Goal: Feedback & Contribution: Submit feedback/report problem

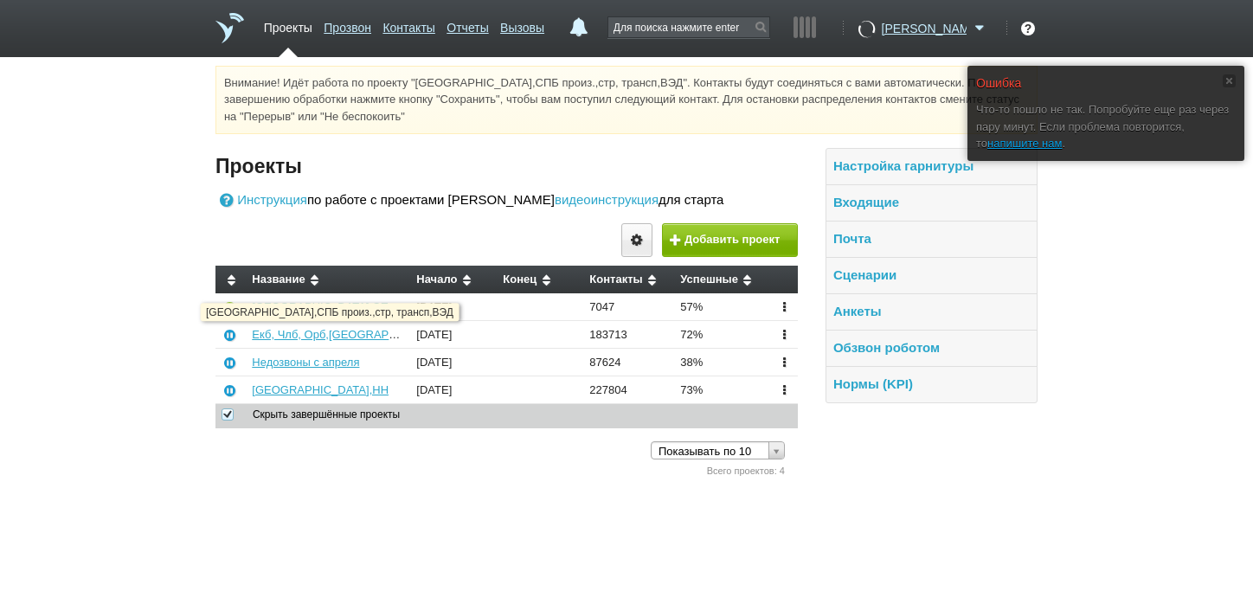
click at [289, 313] on link "[GEOGRAPHIC_DATA],СПБ произ.,стр, трансп,ВЭД" at bounding box center [386, 306] width 268 height 13
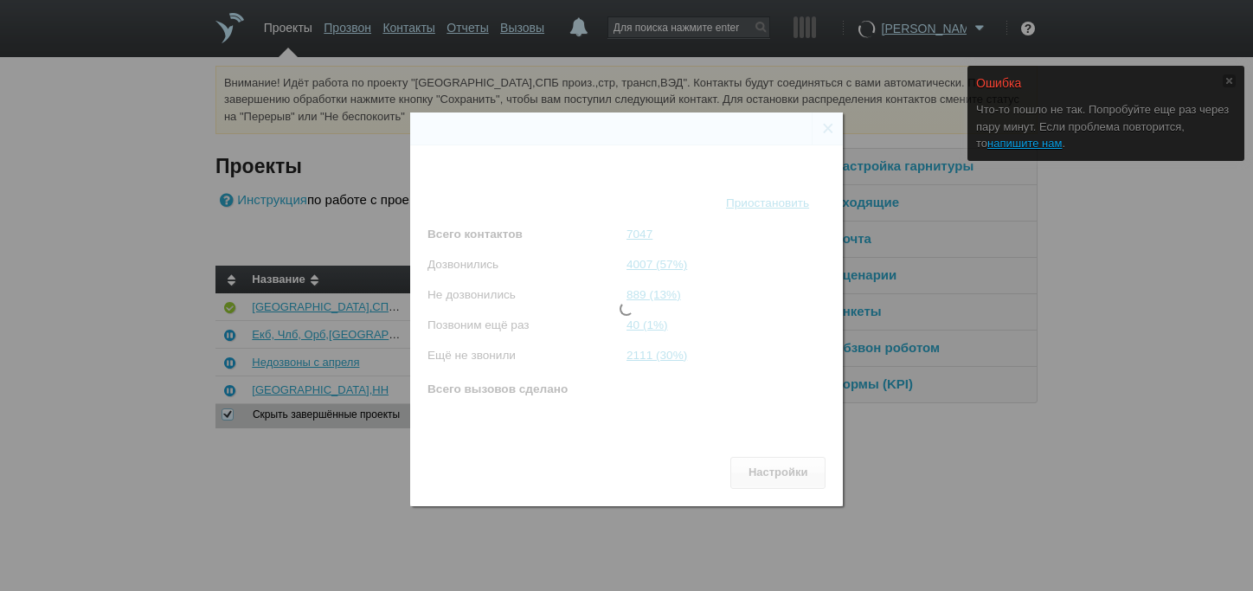
click at [1141, 308] on div "Состояние проекта × [GEOGRAPHIC_DATA],[GEOGRAPHIC_DATA] произ.,стр, трансп,ВЭД …" at bounding box center [626, 302] width 1253 height 605
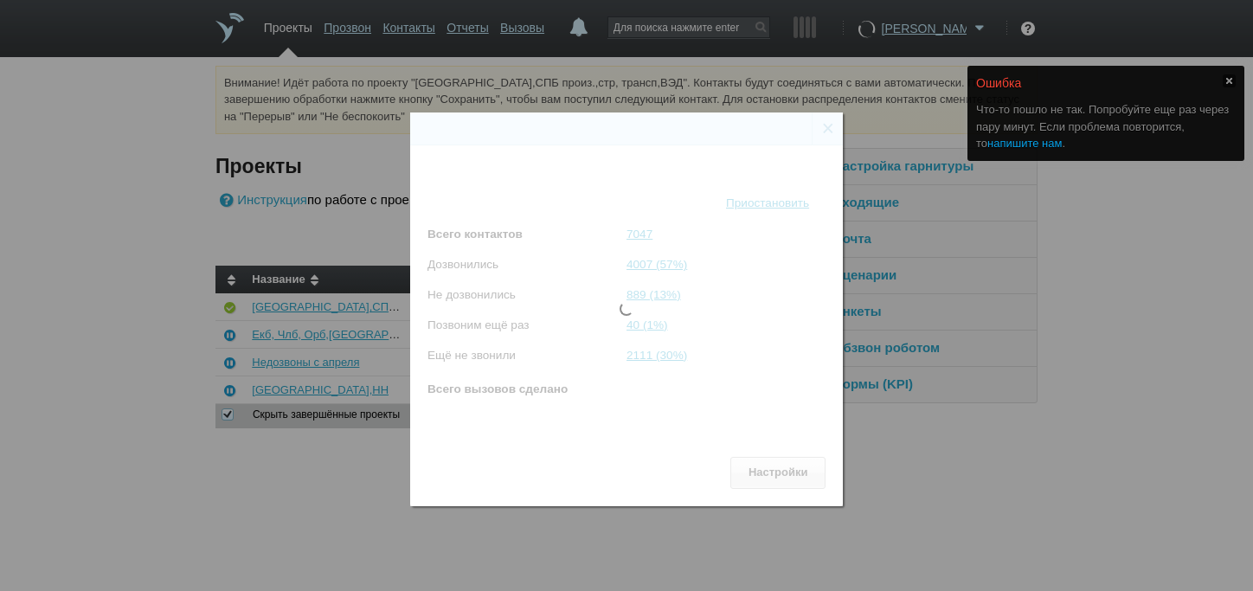
click at [1062, 150] on link "напишите нам" at bounding box center [1025, 143] width 74 height 13
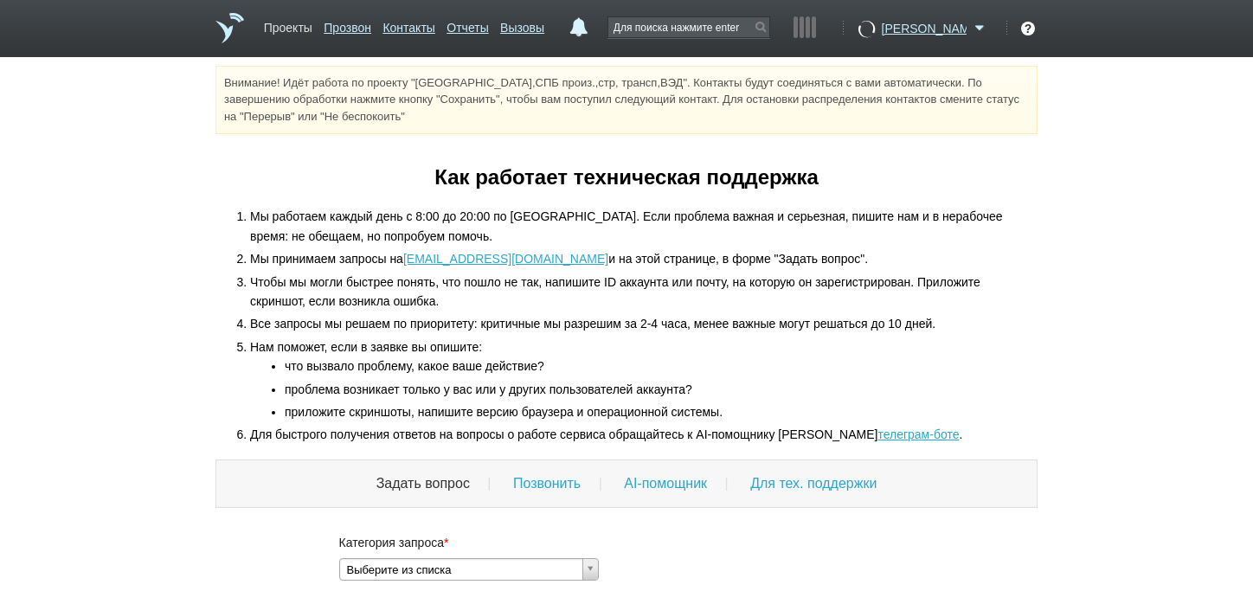
click at [284, 29] on link "Проекты" at bounding box center [288, 24] width 48 height 25
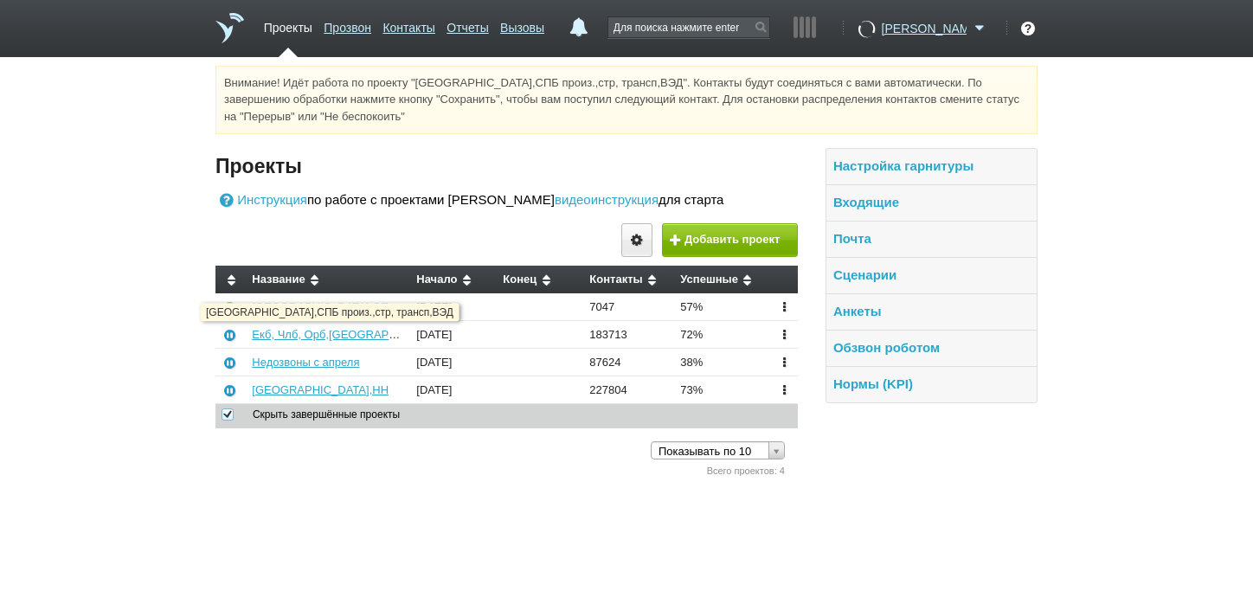
click at [351, 313] on link "[GEOGRAPHIC_DATA],СПБ произ.,стр, трансп,ВЭД" at bounding box center [386, 306] width 268 height 13
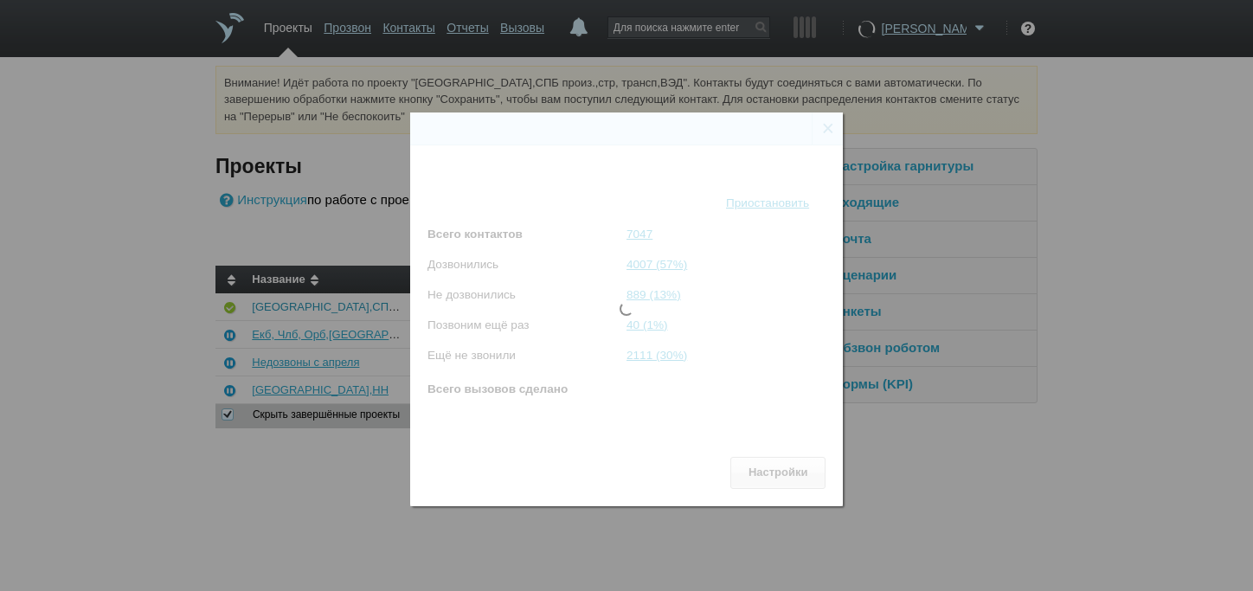
click at [351, 341] on div "Состояние проекта × [GEOGRAPHIC_DATA],[GEOGRAPHIC_DATA] произ.,стр, трансп,ВЭД …" at bounding box center [626, 302] width 1253 height 605
click at [1111, 138] on div "Состояние проекта × [GEOGRAPHIC_DATA],[GEOGRAPHIC_DATA] произ.,стр, трансп,ВЭД …" at bounding box center [626, 302] width 1253 height 605
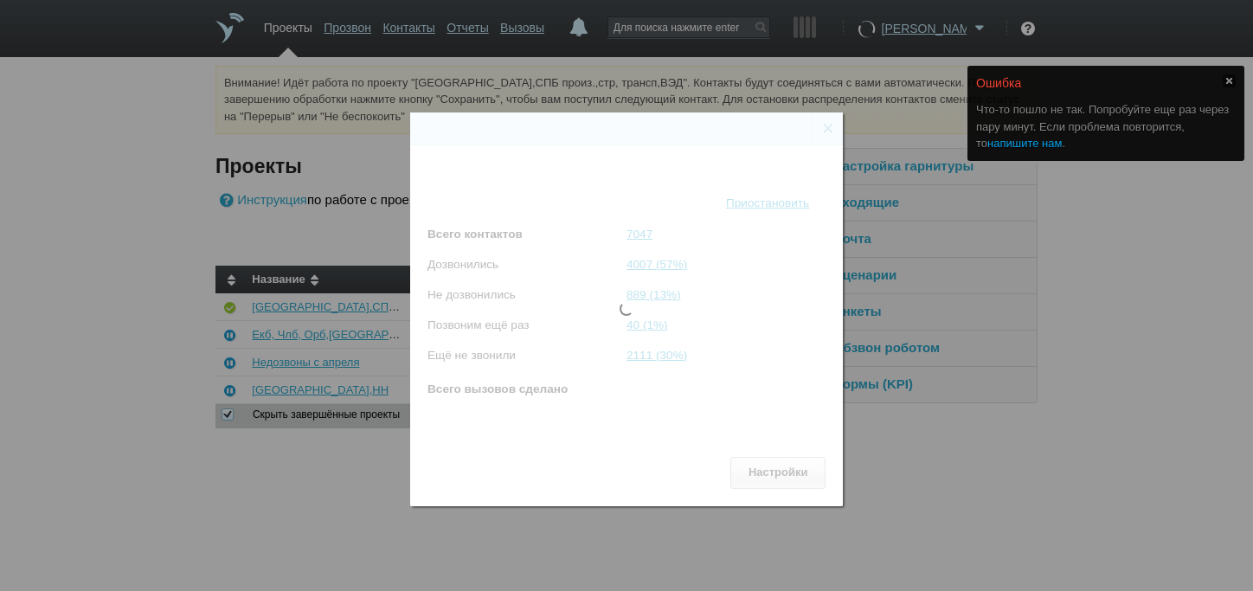
click at [1062, 147] on link "напишите нам" at bounding box center [1025, 143] width 74 height 13
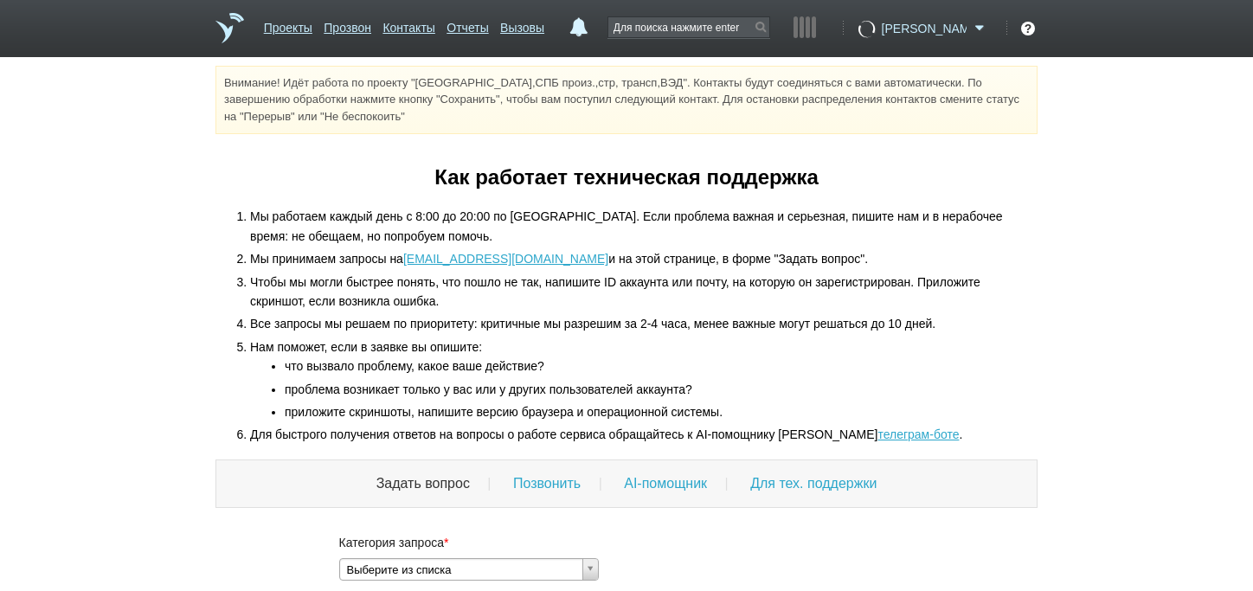
click at [980, 26] on span at bounding box center [980, 28] width 21 height 17
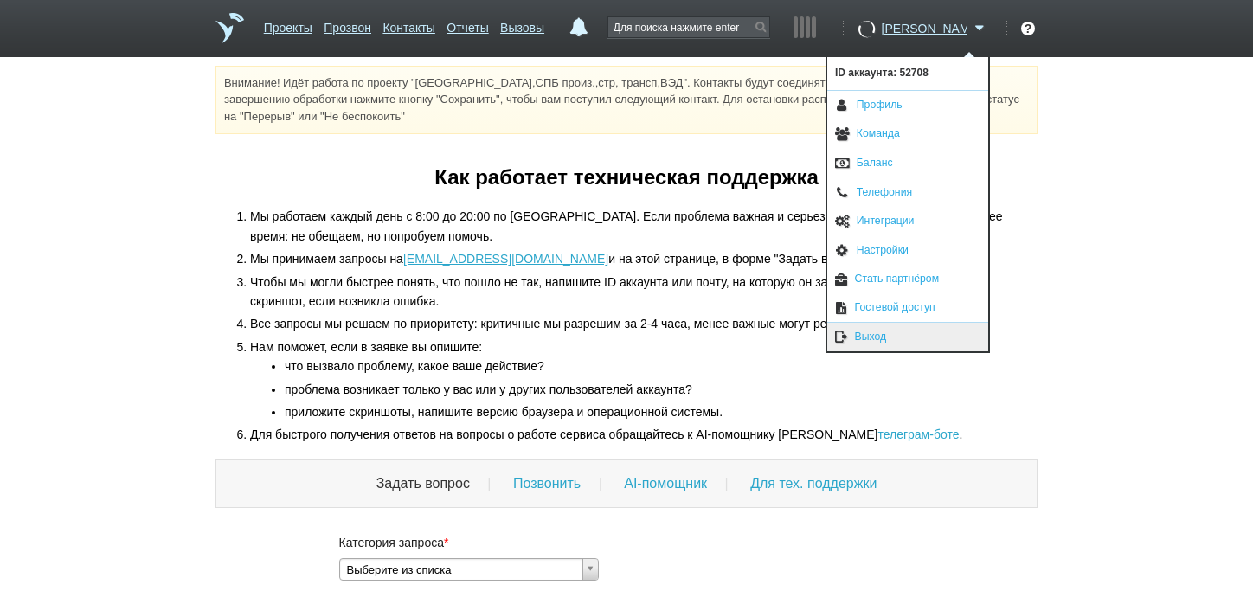
click at [880, 332] on link "Выход" at bounding box center [908, 337] width 161 height 29
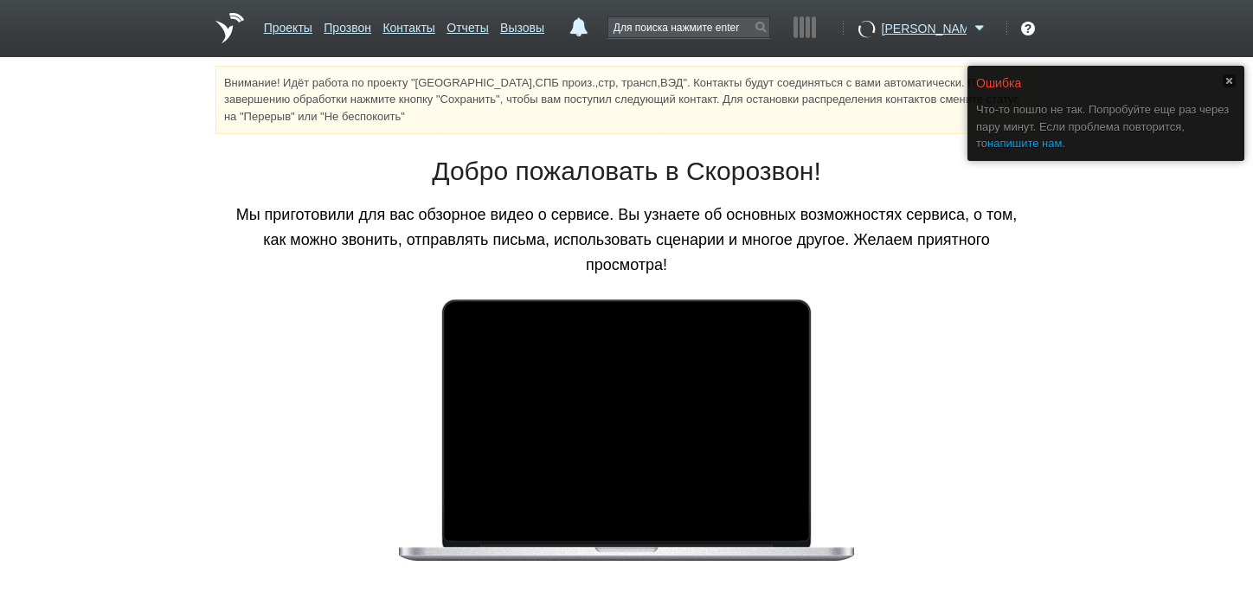
click at [1062, 149] on link "напишите нам" at bounding box center [1025, 143] width 74 height 13
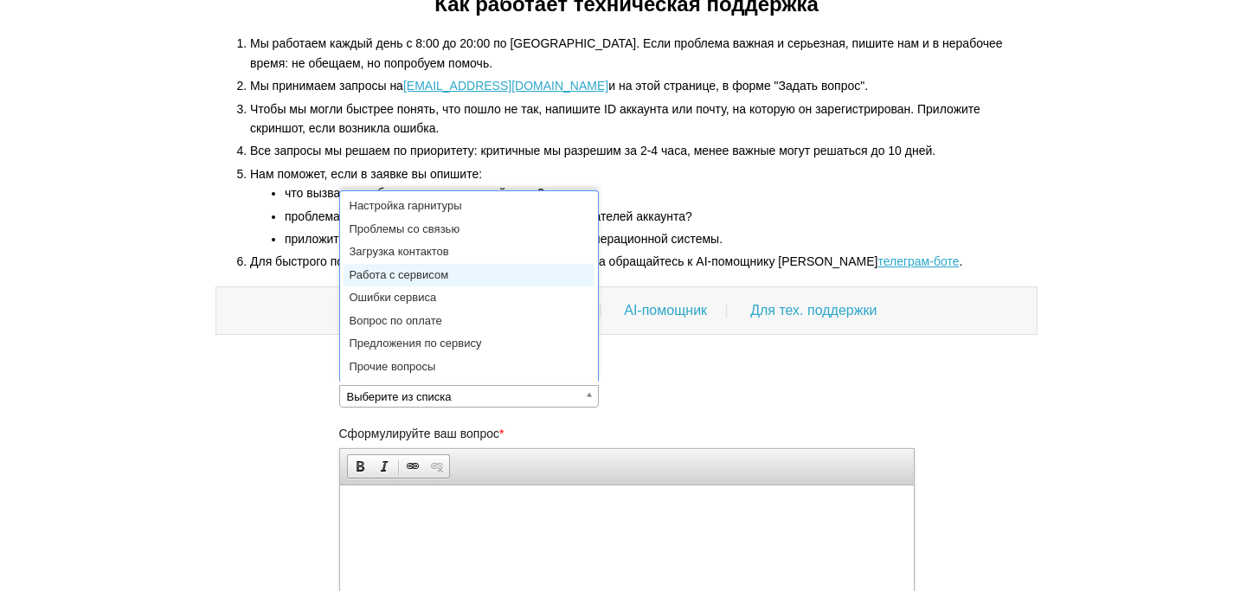
scroll to position [3, 4]
select select "Работа с сервисом"
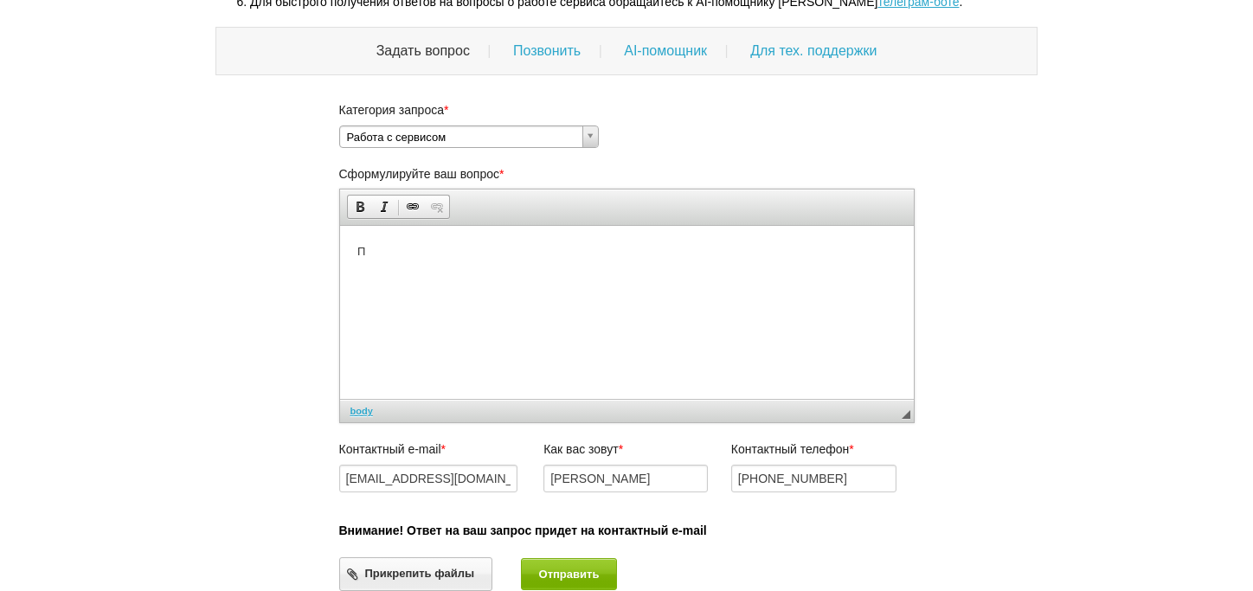
scroll to position [0, 0]
click at [471, 271] on body "Почему не работает Скорозвон?? Мы теряем рабочий день!!!! Когда устранят неполя…" at bounding box center [626, 261] width 539 height 36
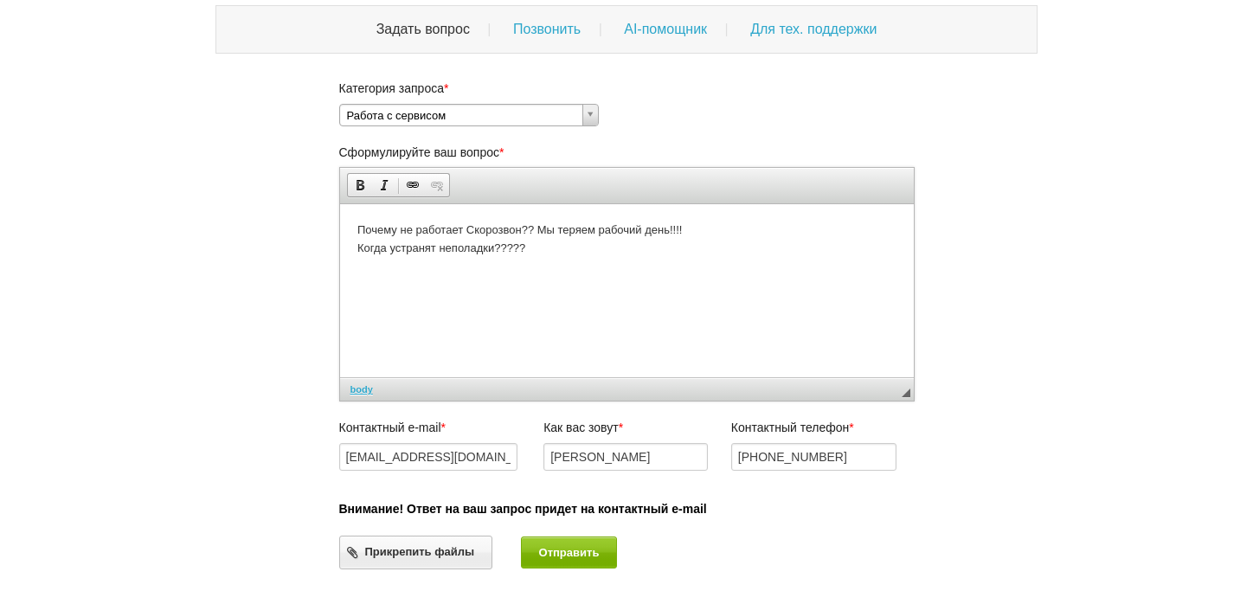
scroll to position [467, 0]
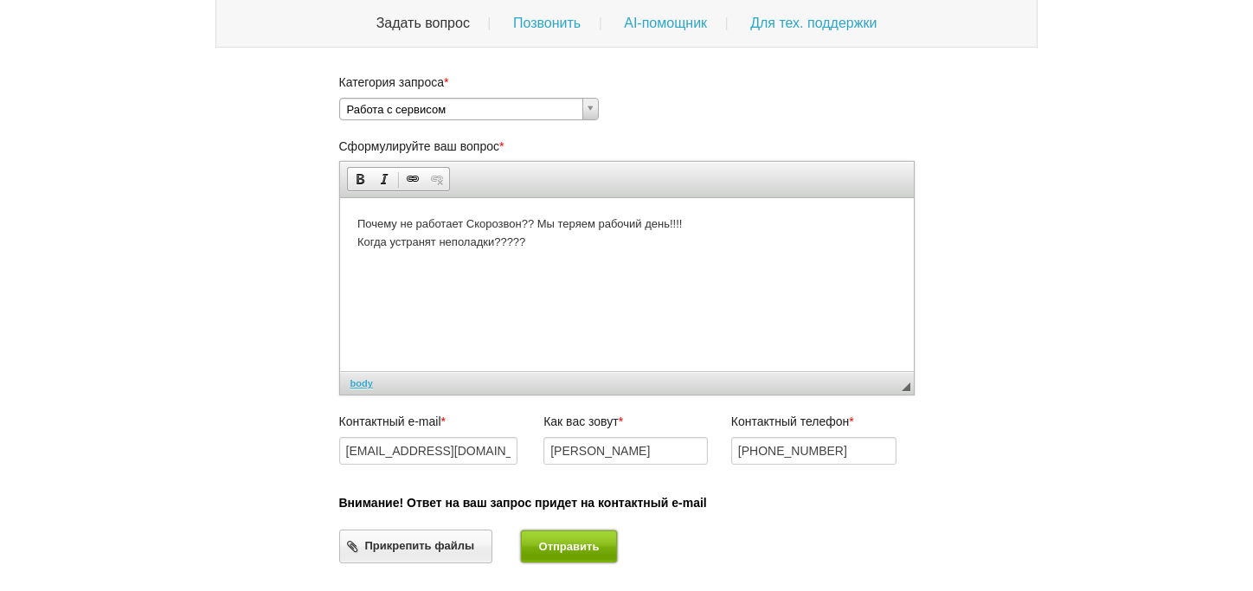
click at [577, 548] on button "Отправить" at bounding box center [569, 547] width 96 height 32
select select
